Goal: Information Seeking & Learning: Learn about a topic

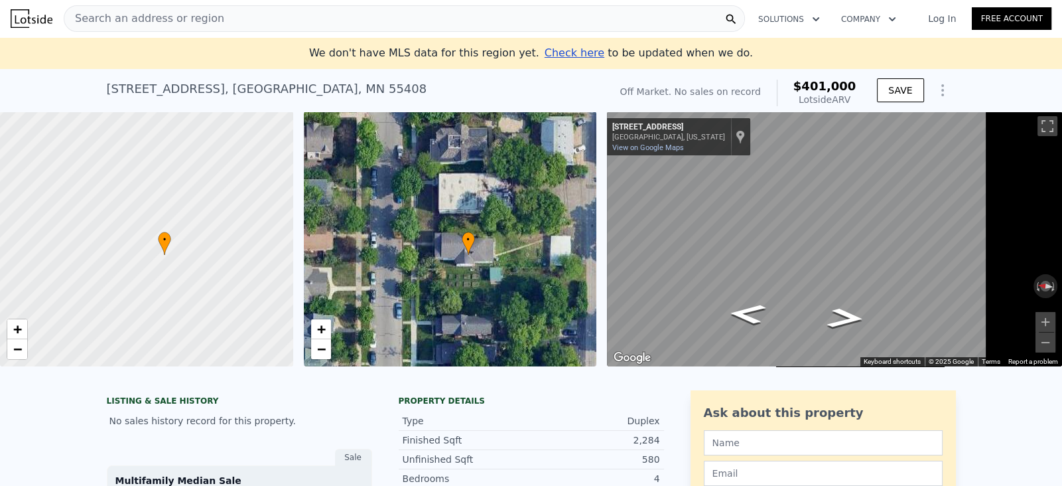
click at [951, 95] on icon "Show Options" at bounding box center [943, 90] width 16 height 16
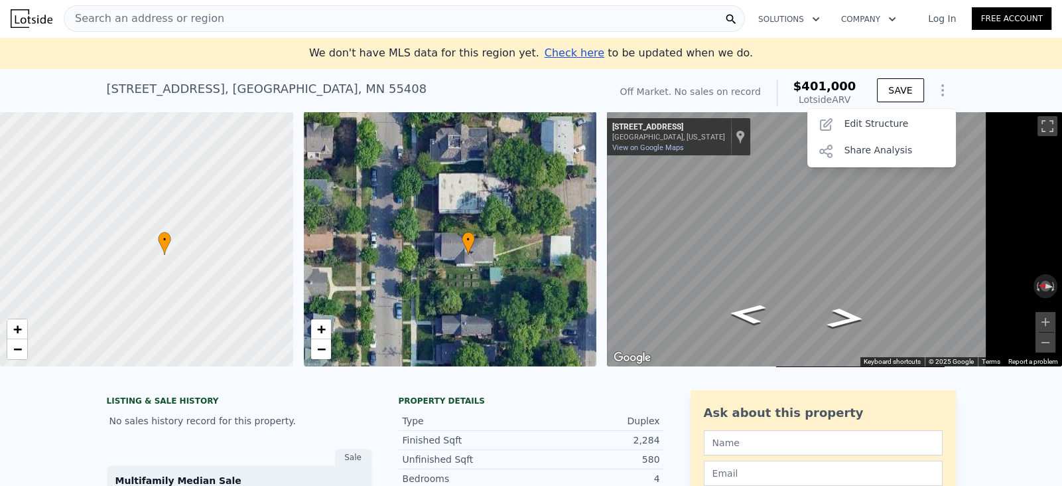
click at [951, 98] on icon "Show Options" at bounding box center [943, 90] width 16 height 16
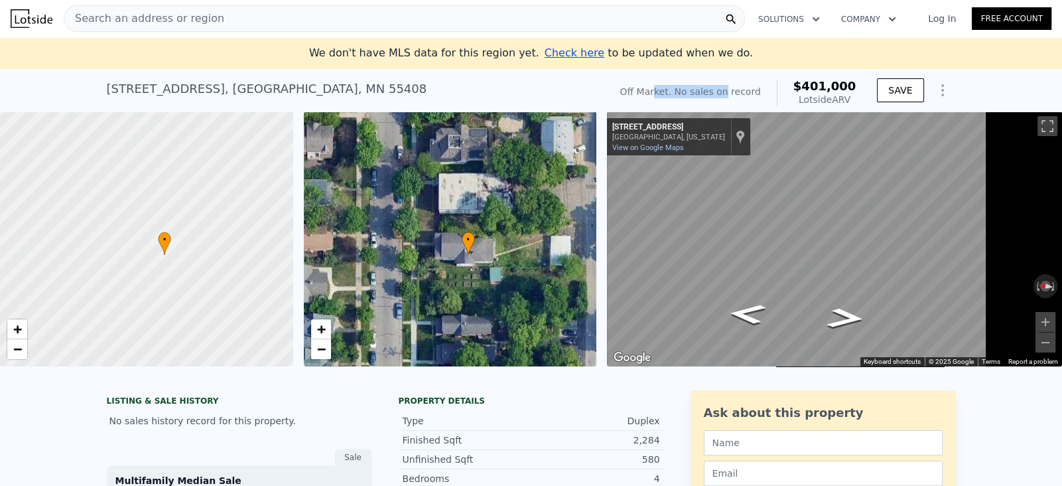
drag, startPoint x: 760, startPoint y: 103, endPoint x: 691, endPoint y: 101, distance: 68.4
click at [691, 98] on div "Off Market. No sales on record" at bounding box center [690, 91] width 141 height 13
click at [604, 98] on div "[STREET_ADDRESS] No sales on record (~ARV $401k )" at bounding box center [356, 92] width 498 height 37
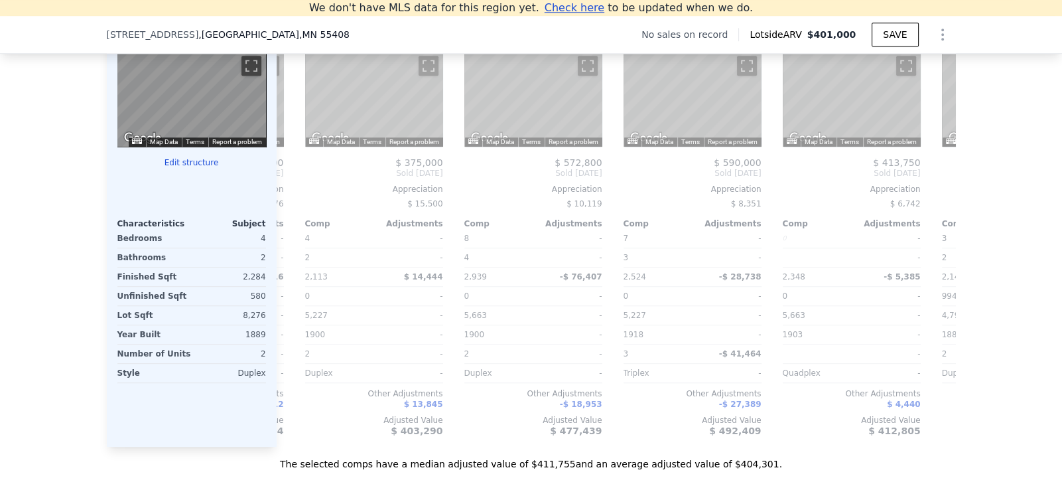
scroll to position [1396, 0]
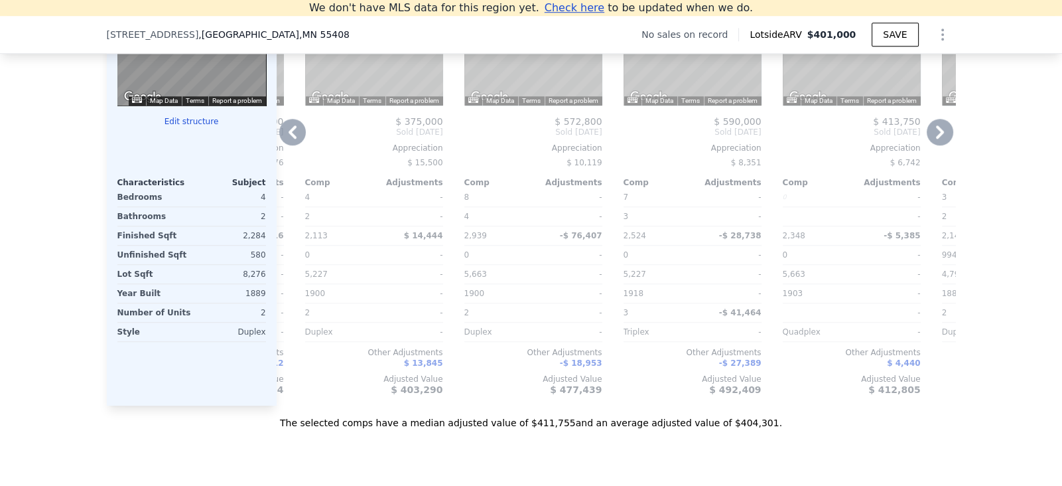
click at [279, 145] on icon at bounding box center [292, 132] width 27 height 27
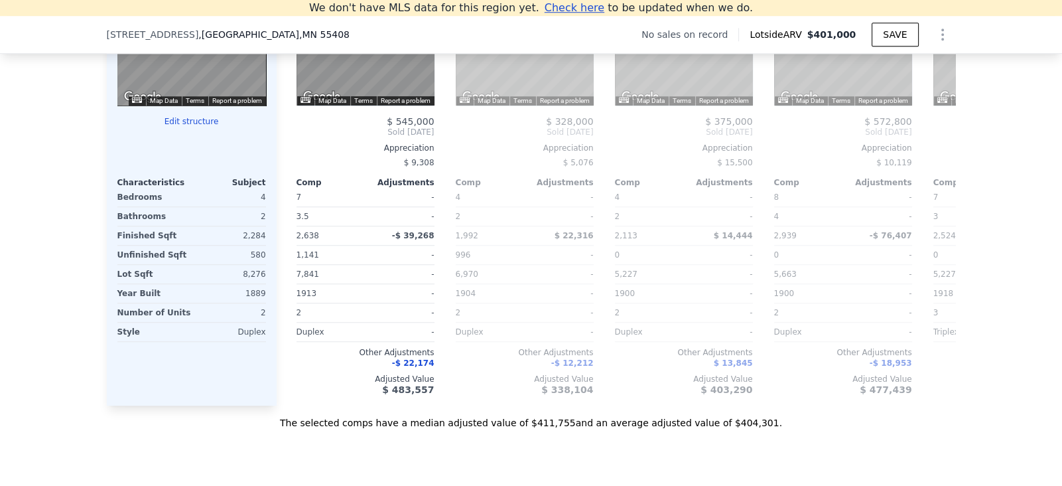
click at [257, 153] on div "Appreciation" at bounding box center [206, 148] width 138 height 11
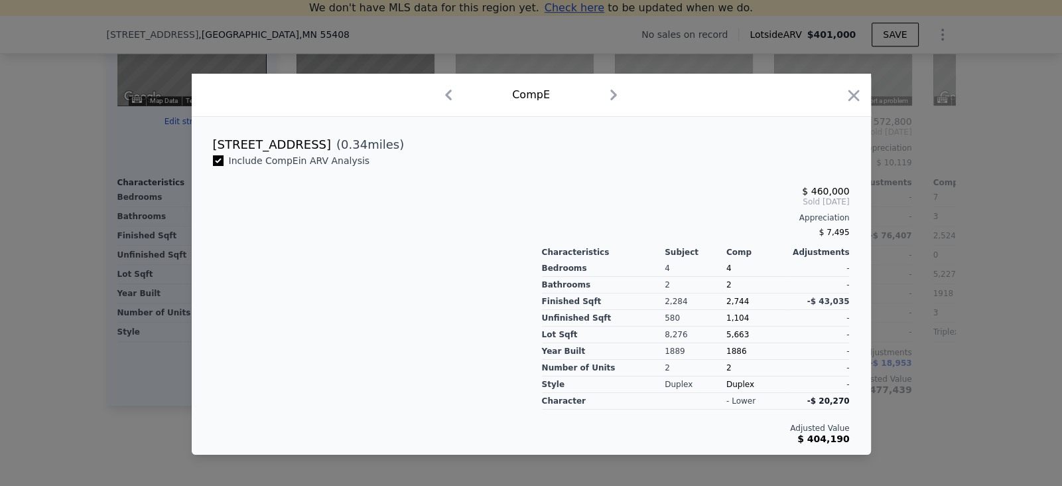
scroll to position [0, 783]
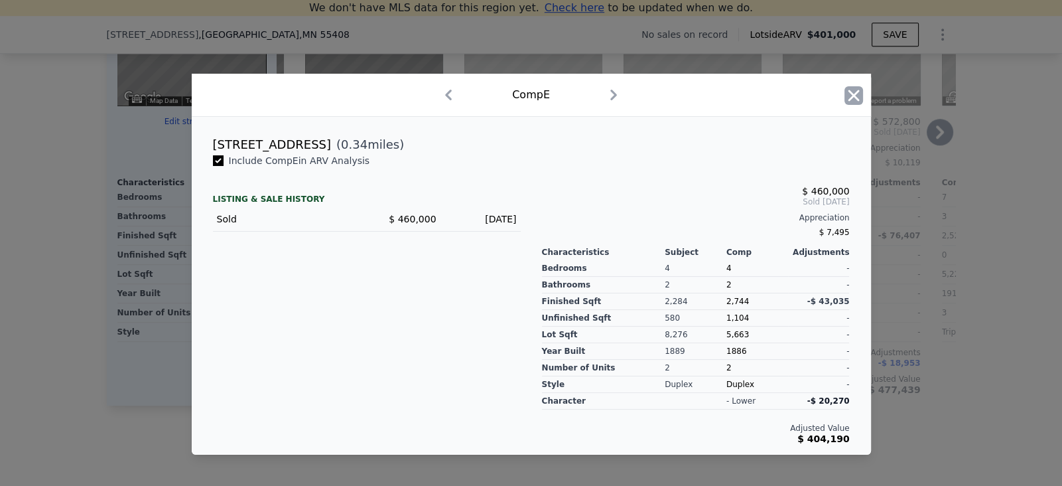
click at [859, 90] on icon "button" at bounding box center [853, 95] width 11 height 11
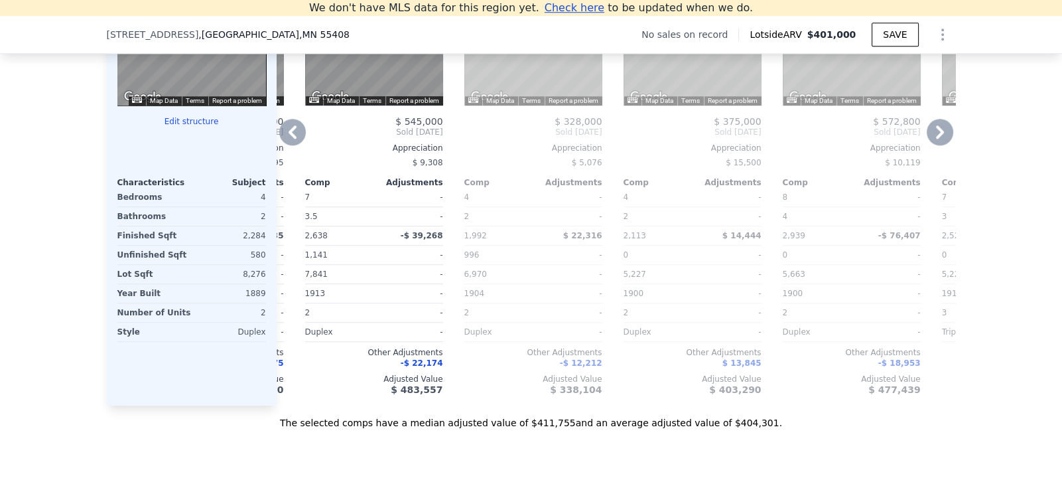
click at [279, 145] on icon at bounding box center [292, 132] width 27 height 27
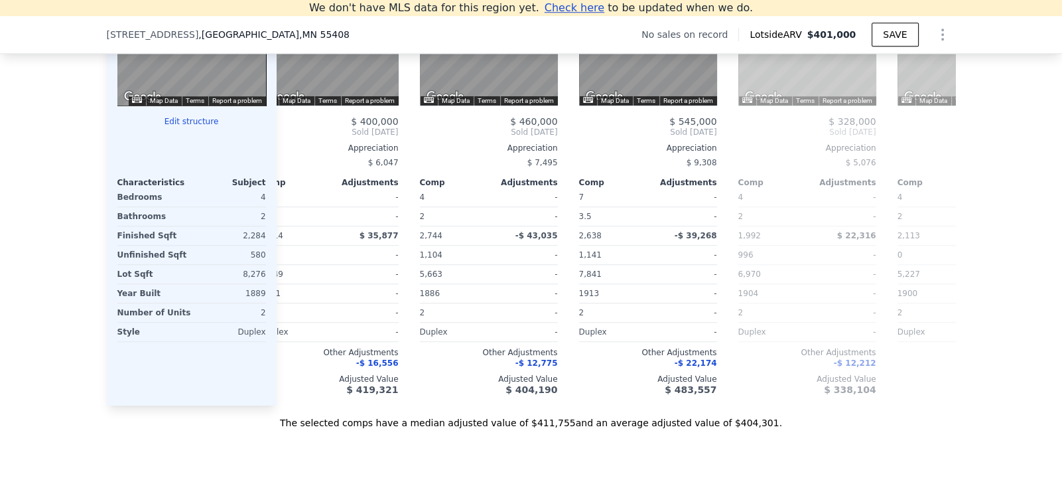
scroll to position [0, 465]
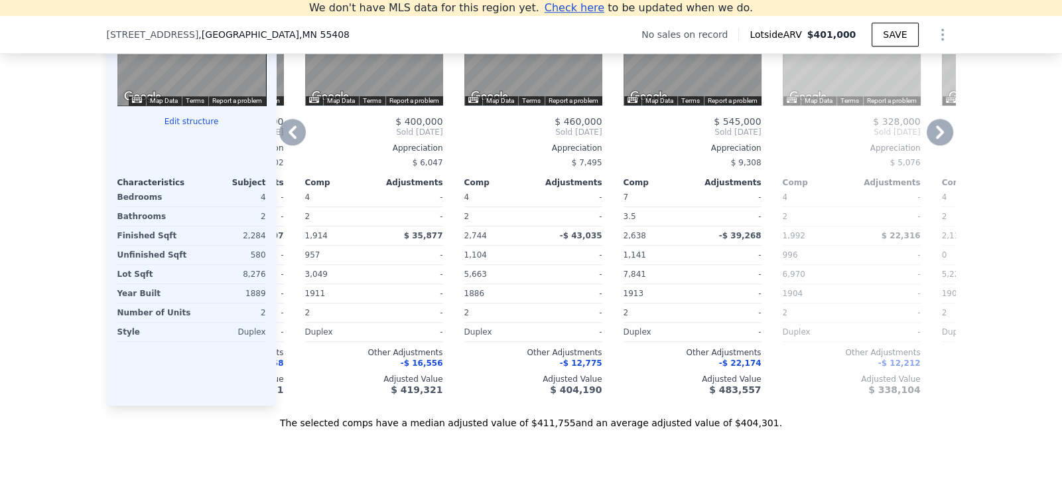
click at [279, 145] on icon at bounding box center [292, 132] width 27 height 27
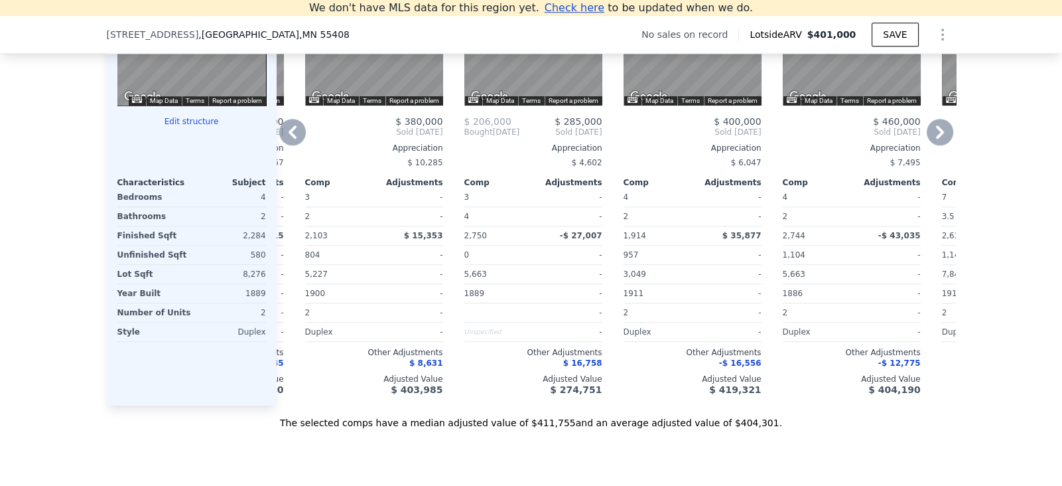
click at [289, 139] on icon at bounding box center [293, 131] width 8 height 13
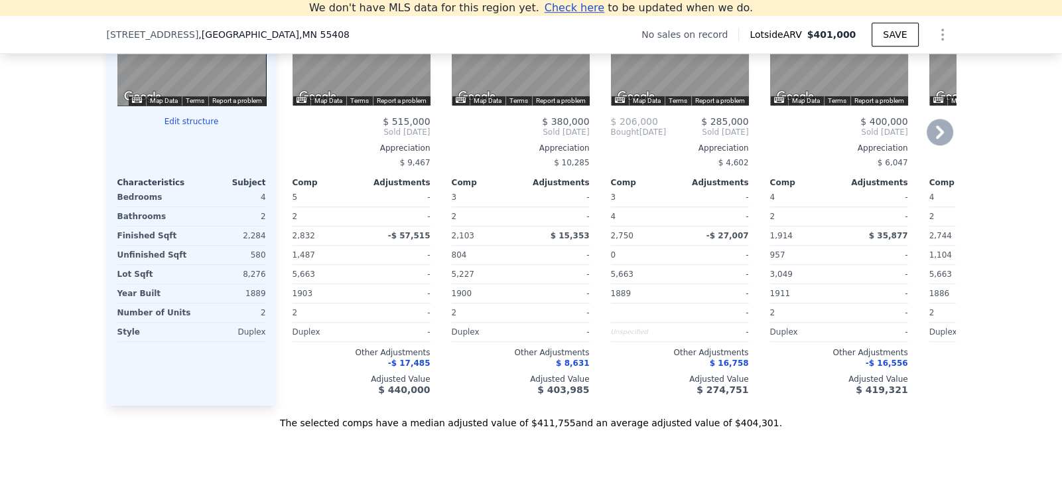
scroll to position [1288, 0]
